Goal: Information Seeking & Learning: Learn about a topic

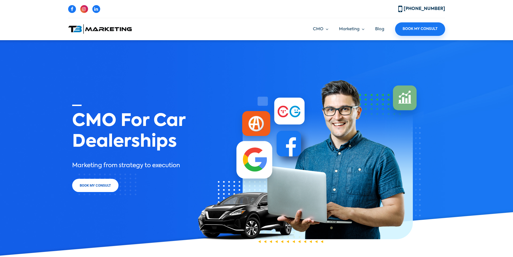
click at [111, 29] on img at bounding box center [100, 28] width 64 height 9
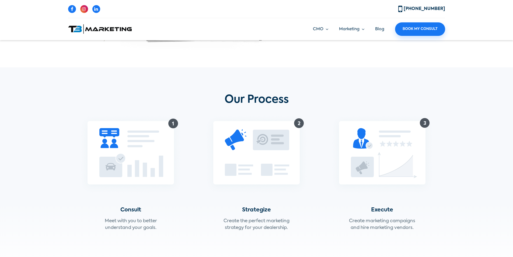
scroll to position [754, 0]
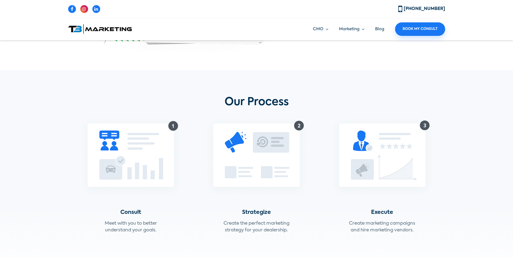
click at [381, 28] on link "Blog" at bounding box center [379, 29] width 9 height 4
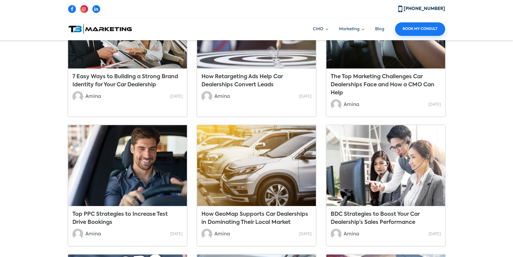
scroll to position [224, 0]
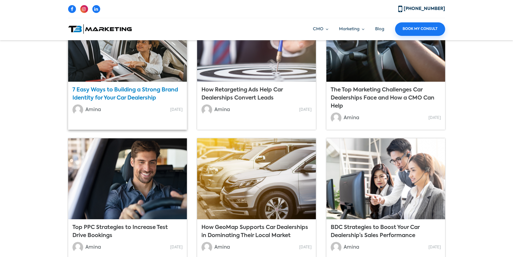
click at [110, 98] on link "7 Easy Ways to Building a Strong Brand Identity for Your Car Dealership" at bounding box center [125, 93] width 106 height 13
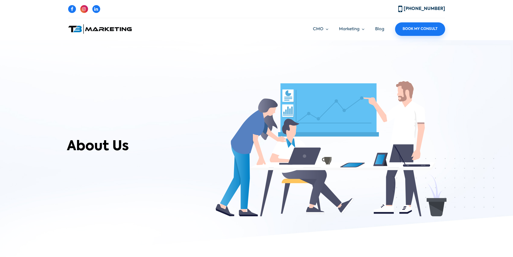
click at [376, 29] on link "Blog" at bounding box center [379, 29] width 9 height 4
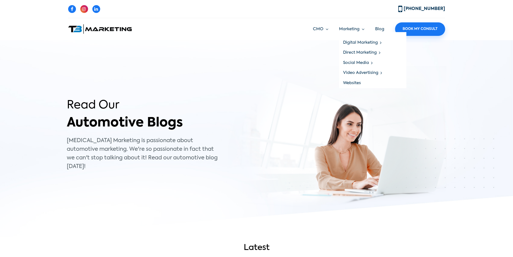
click at [349, 84] on link "Websites" at bounding box center [372, 83] width 67 height 10
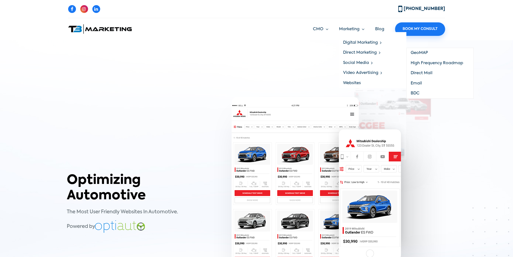
click at [417, 52] on link "GeoMAP" at bounding box center [440, 53] width 67 height 10
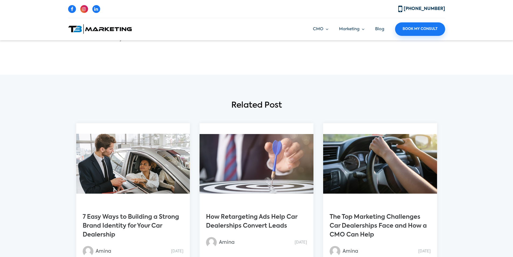
scroll to position [1346, 0]
